Goal: Transaction & Acquisition: Purchase product/service

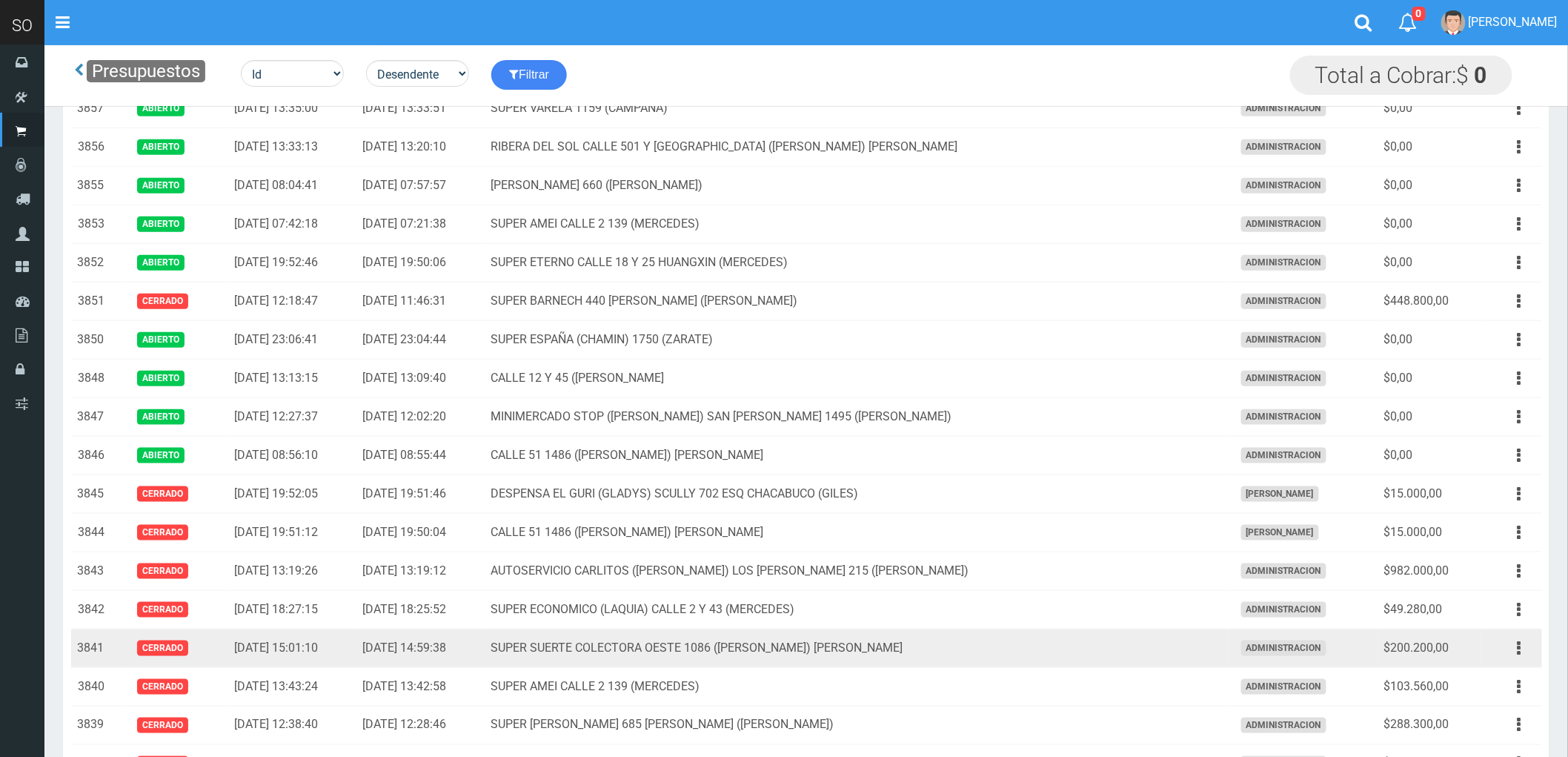
scroll to position [494, 0]
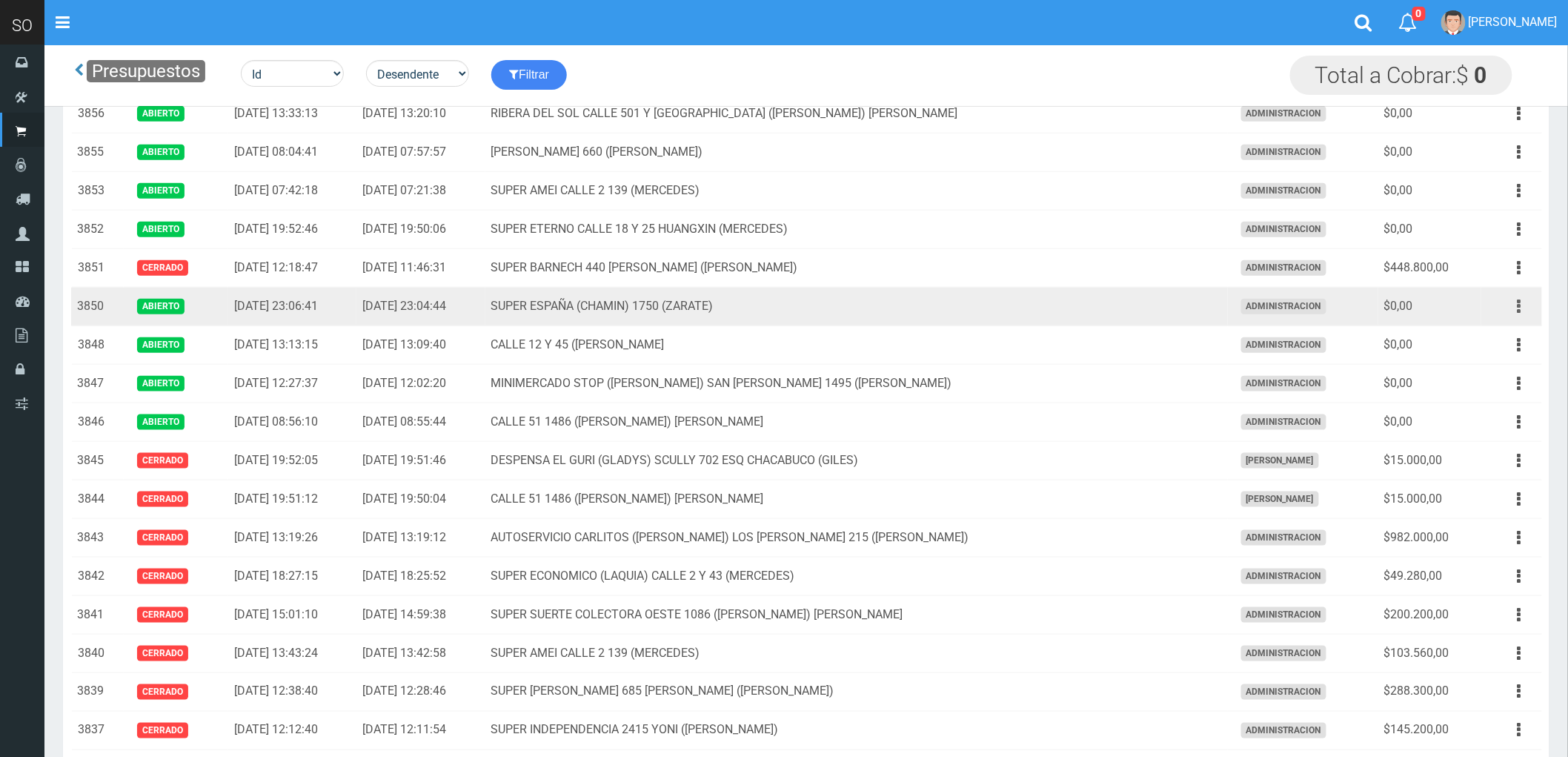
click at [1520, 308] on icon "button" at bounding box center [1519, 307] width 4 height 26
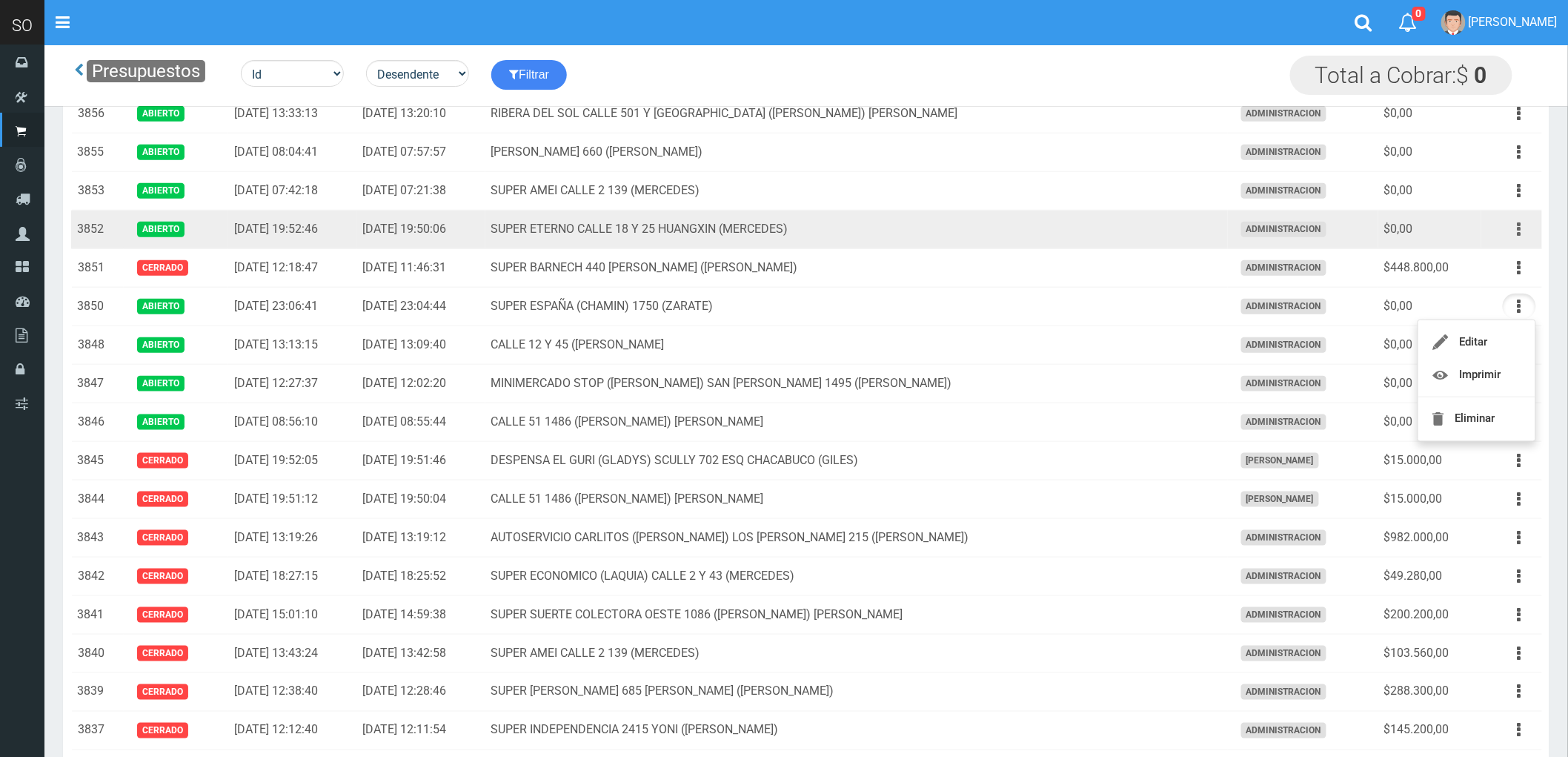
click at [1516, 228] on button "button" at bounding box center [1519, 229] width 34 height 26
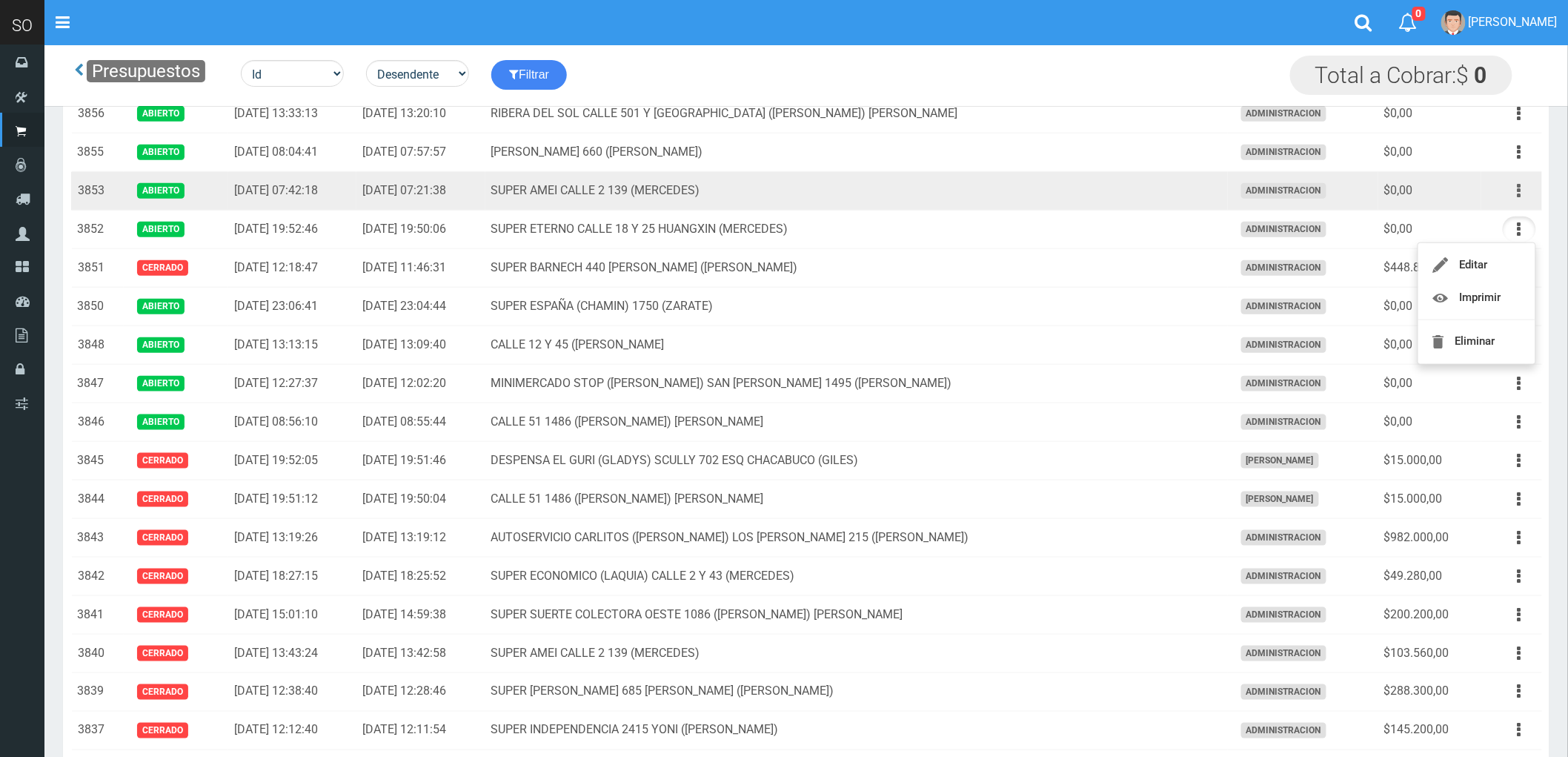
click at [1516, 195] on button "button" at bounding box center [1519, 190] width 34 height 26
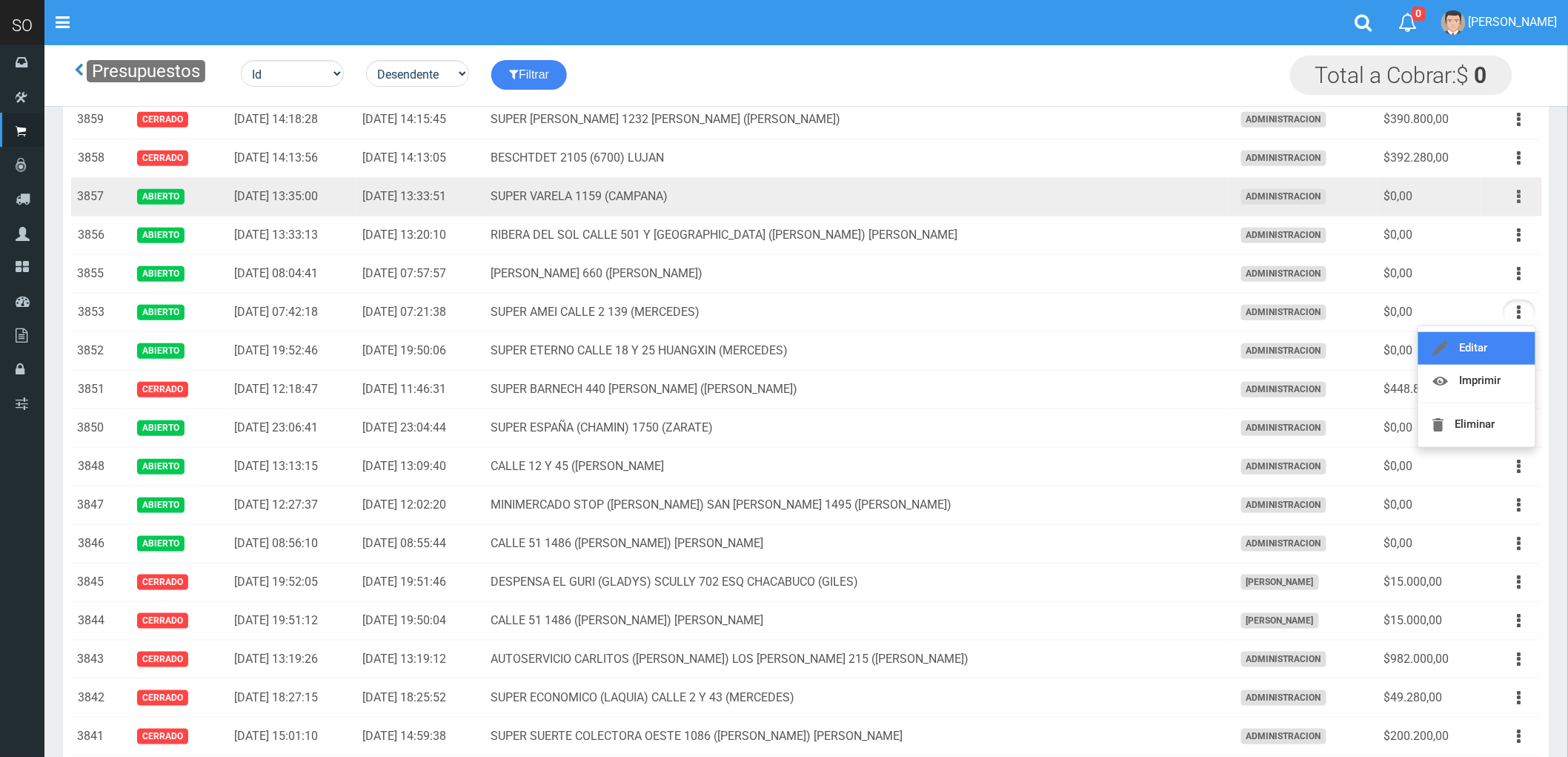
scroll to position [329, 0]
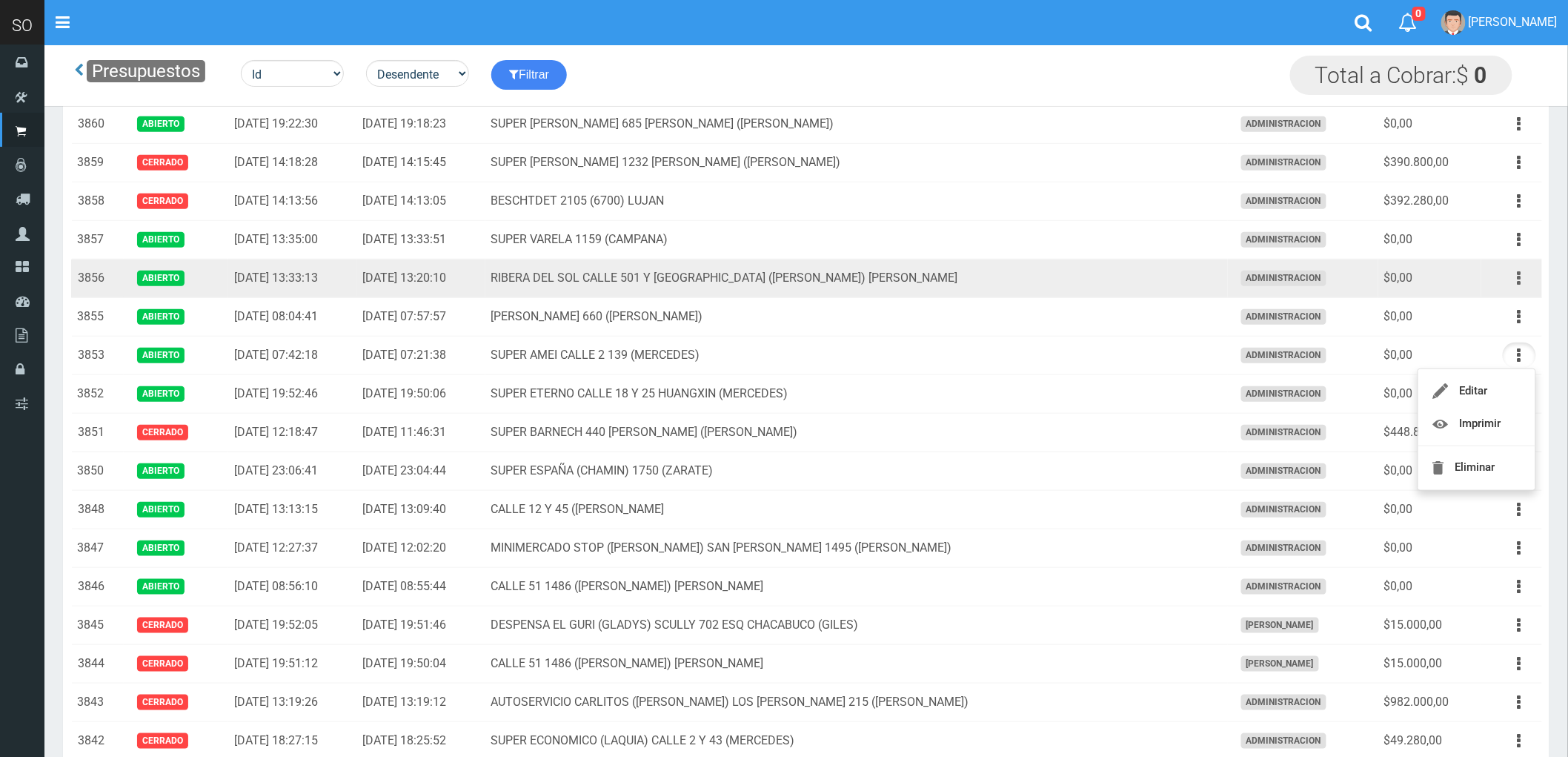
click at [1516, 278] on button "button" at bounding box center [1519, 278] width 34 height 26
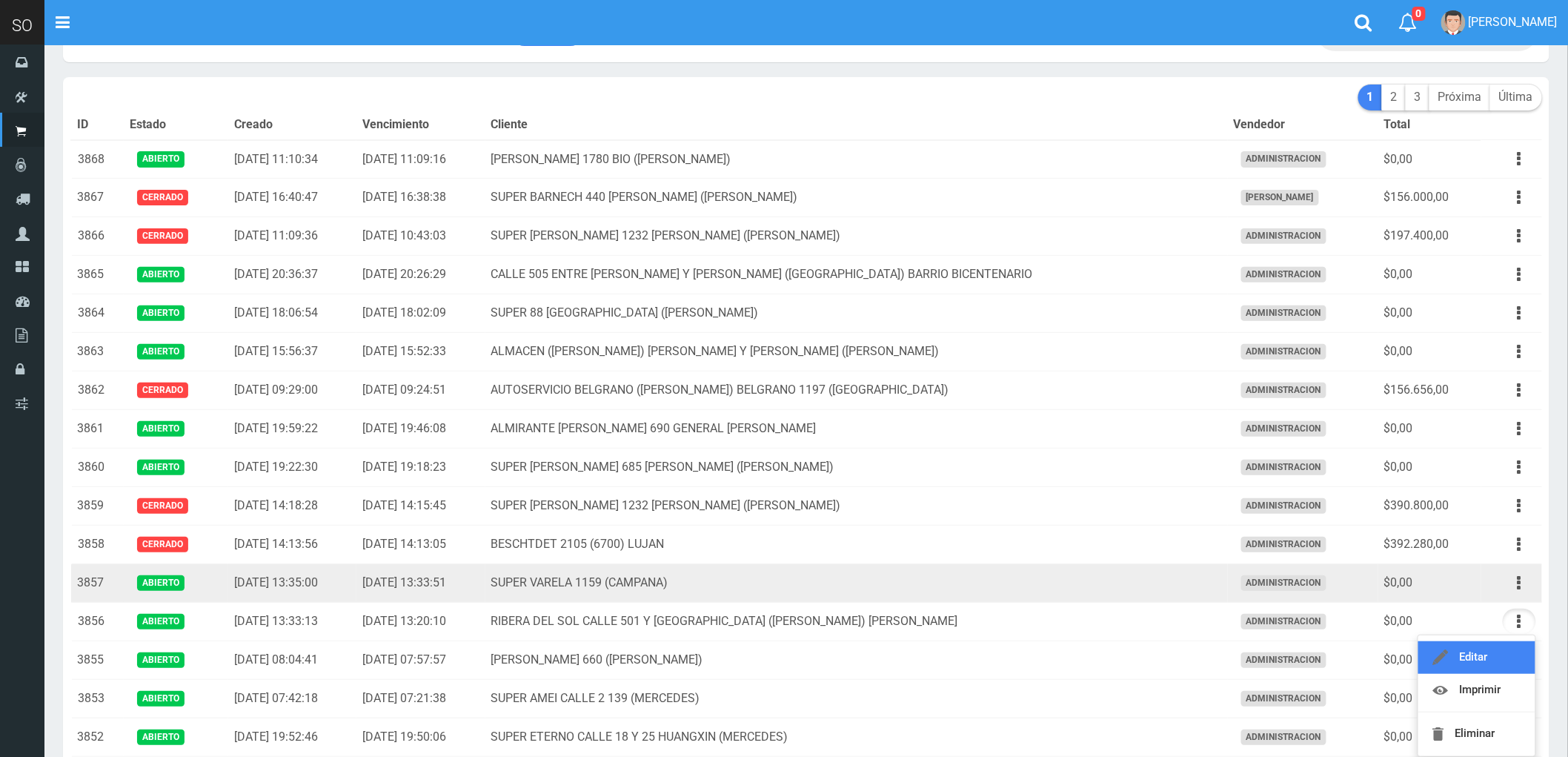
scroll to position [0, 0]
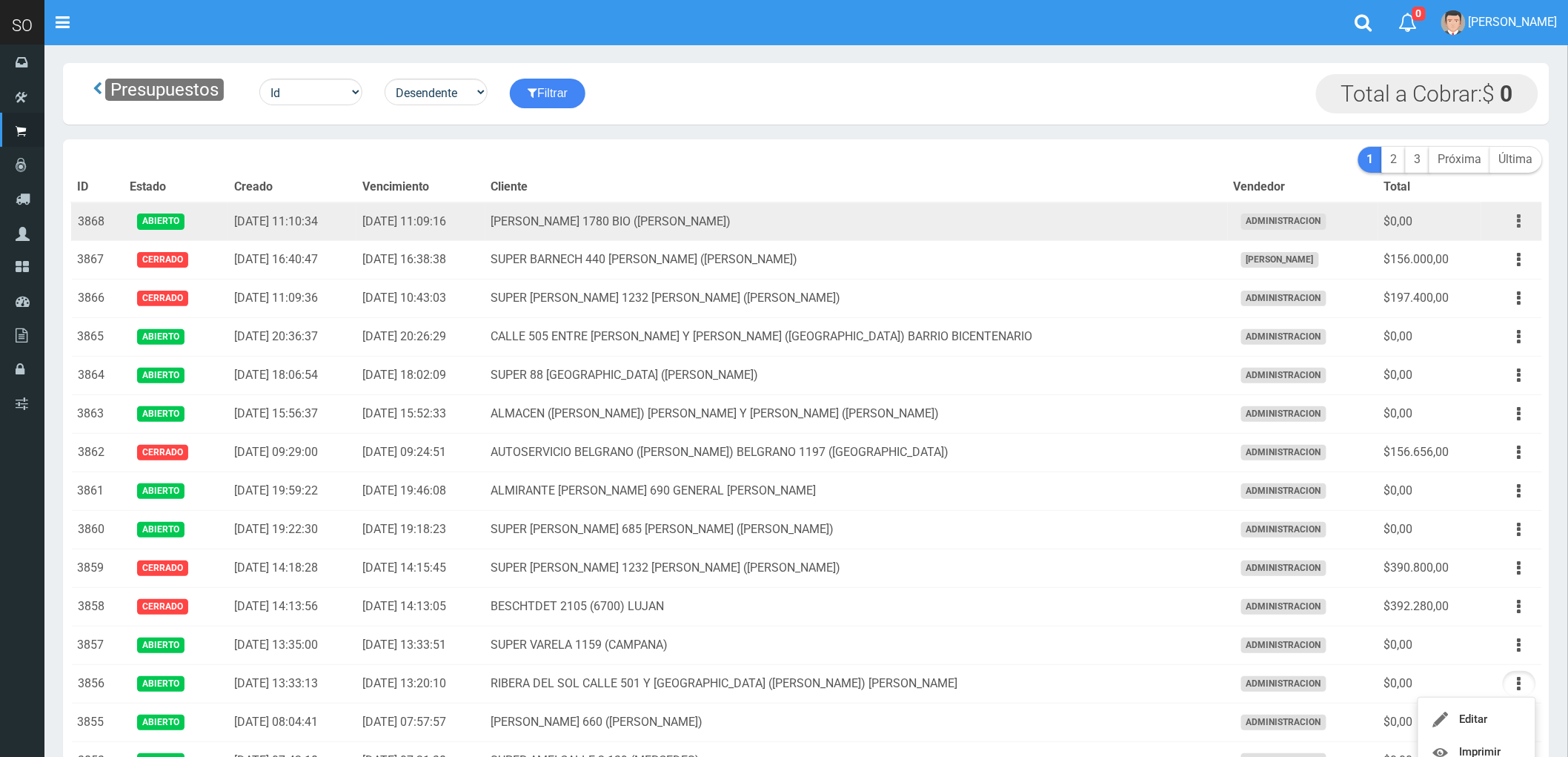
click at [1518, 216] on icon "button" at bounding box center [1519, 221] width 4 height 26
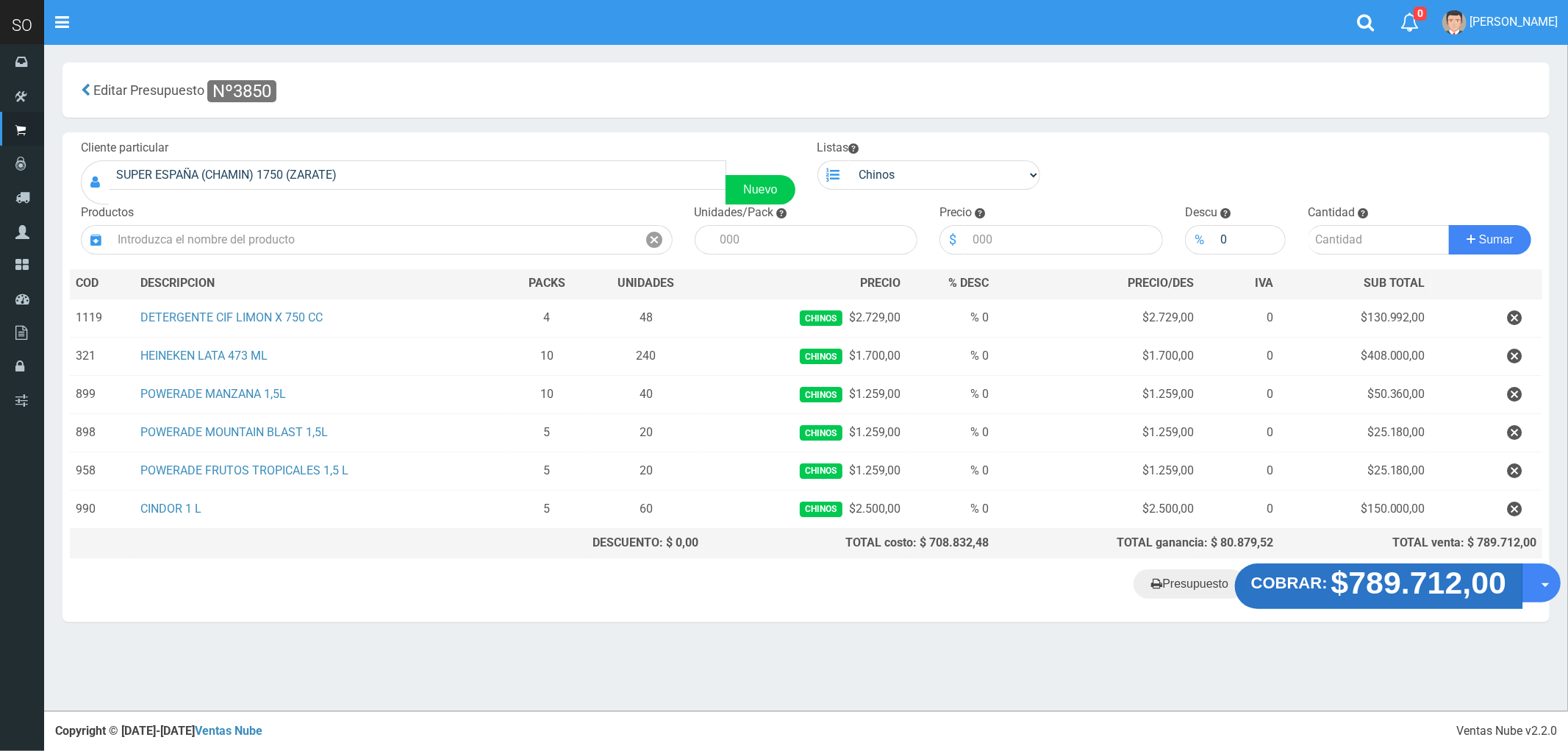
click at [1407, 593] on strong "$789.712,00" at bounding box center [1419, 583] width 175 height 34
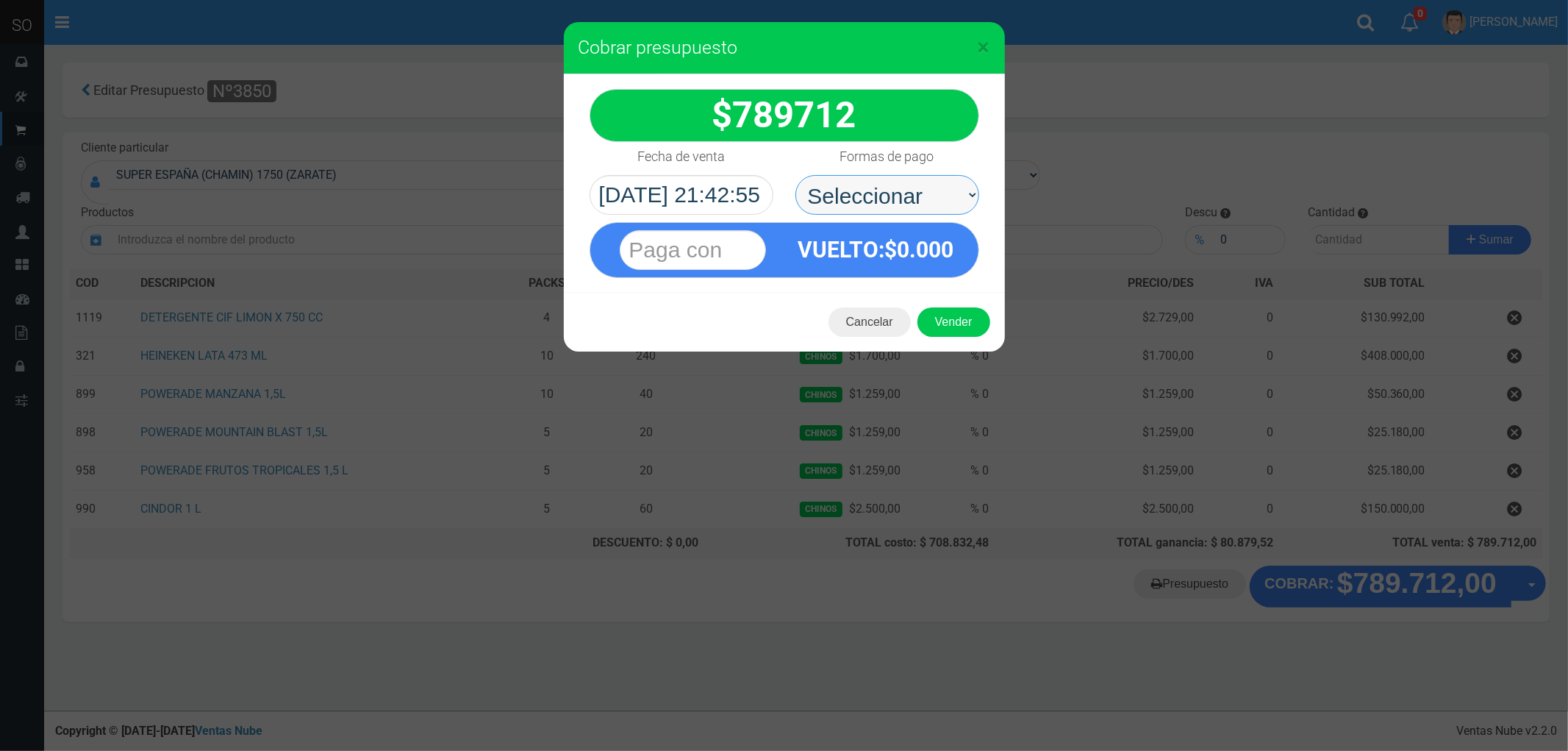
click at [857, 194] on select "Seleccionar Efectivo Tarjeta de Crédito Depósito Débito" at bounding box center [887, 194] width 184 height 39
select select "Efectivo"
click at [795, 175] on select "Seleccionar Efectivo Tarjeta de Crédito Depósito Débito" at bounding box center [887, 194] width 184 height 39
click at [961, 318] on button "Vender" at bounding box center [954, 323] width 73 height 30
